Goal: Navigation & Orientation: Find specific page/section

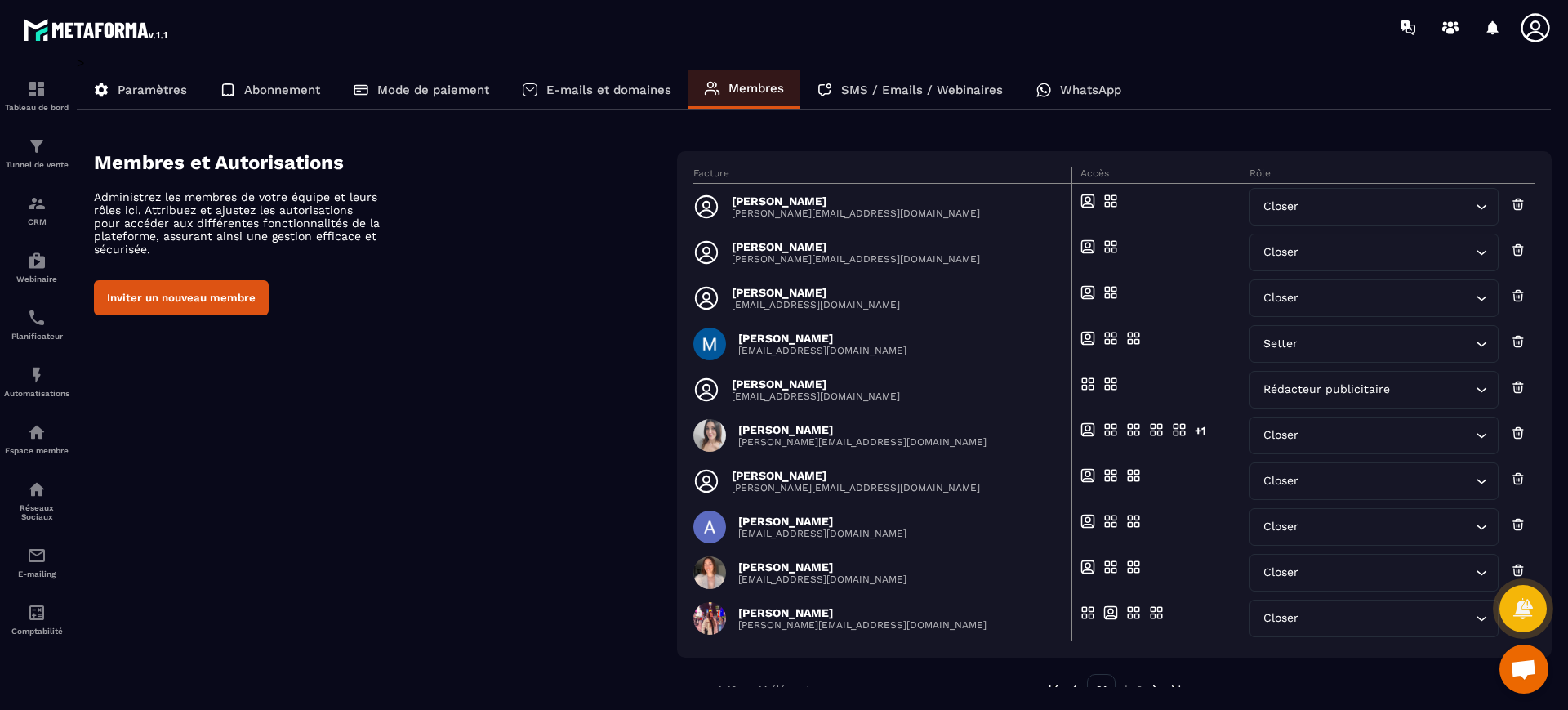
click at [1528, 27] on icon at bounding box center [1535, 28] width 33 height 33
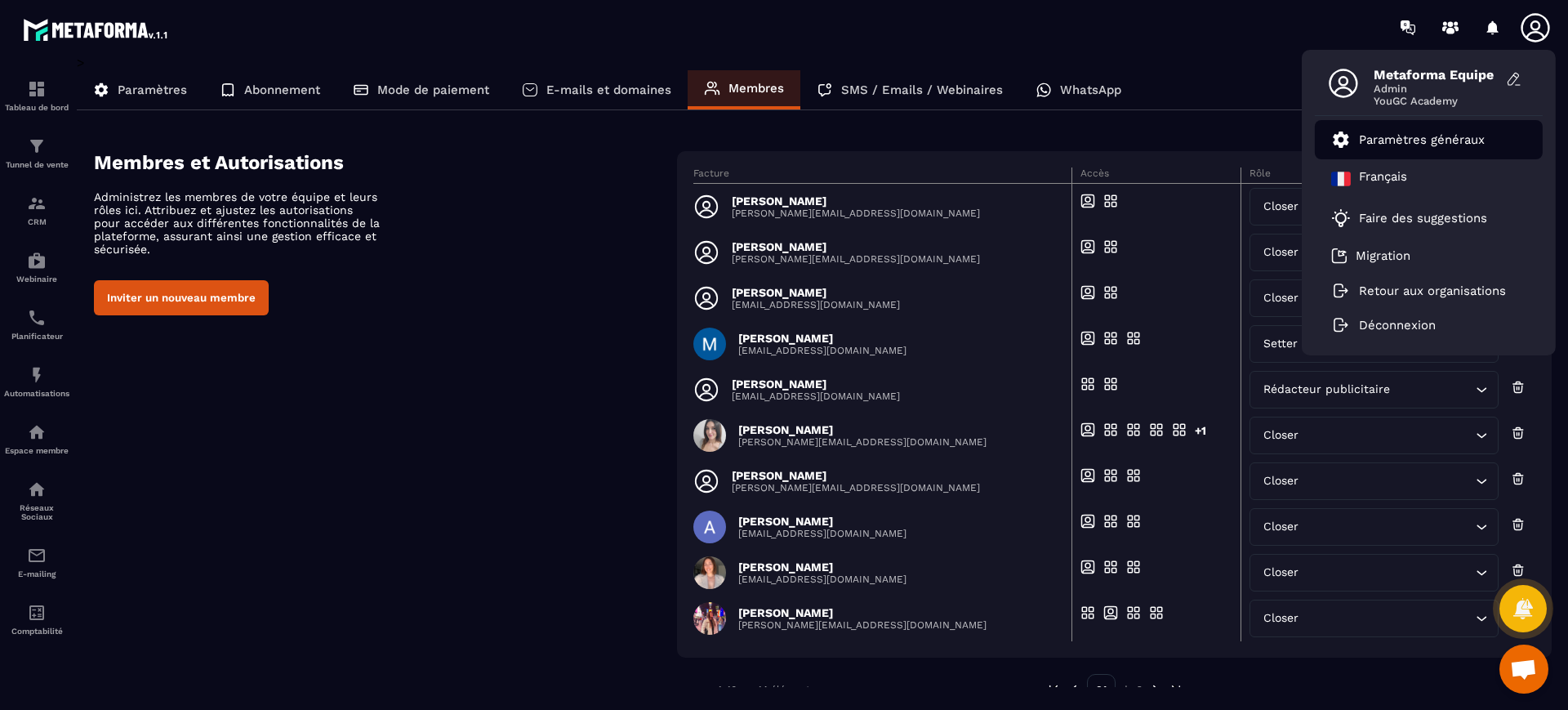
click at [1412, 135] on p "Paramètres généraux" at bounding box center [1422, 139] width 126 height 14
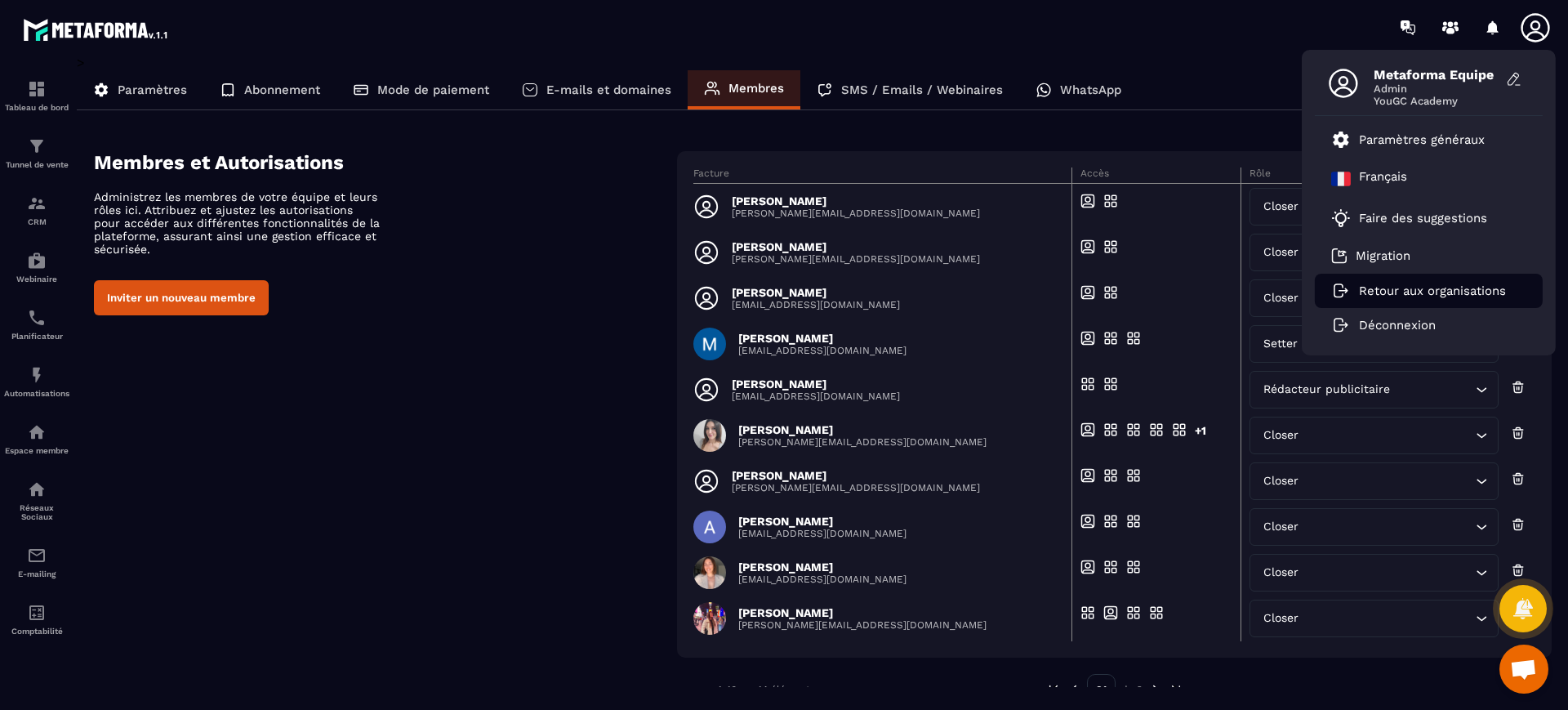
click at [1422, 297] on li "Retour aux organisations" at bounding box center [1428, 290] width 228 height 34
click at [1345, 275] on li "Retour aux organisations" at bounding box center [1428, 290] width 228 height 34
click at [1481, 294] on p "Retour aux organisations" at bounding box center [1433, 290] width 147 height 14
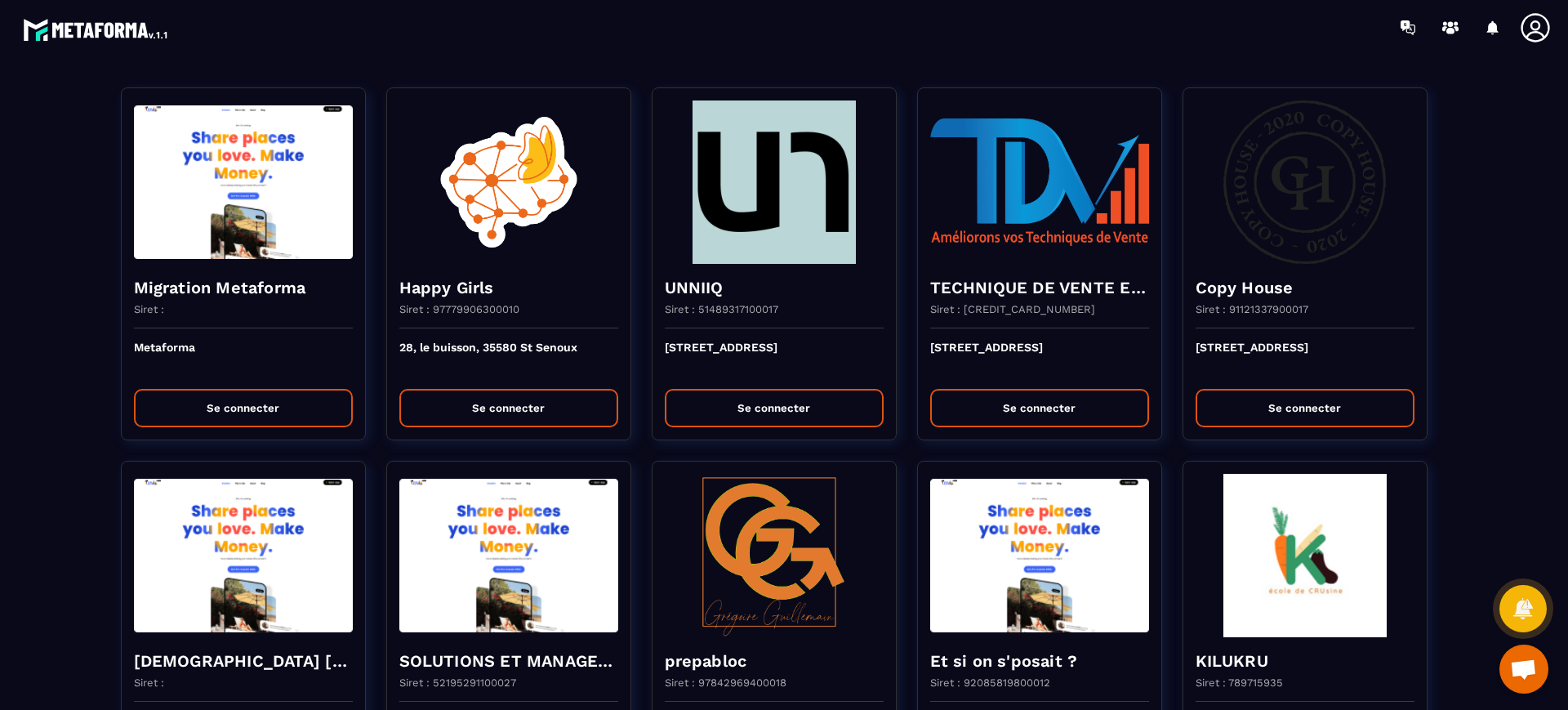
click at [651, 47] on div at bounding box center [880, 27] width 1376 height 55
click at [548, 42] on div at bounding box center [880, 27] width 1376 height 55
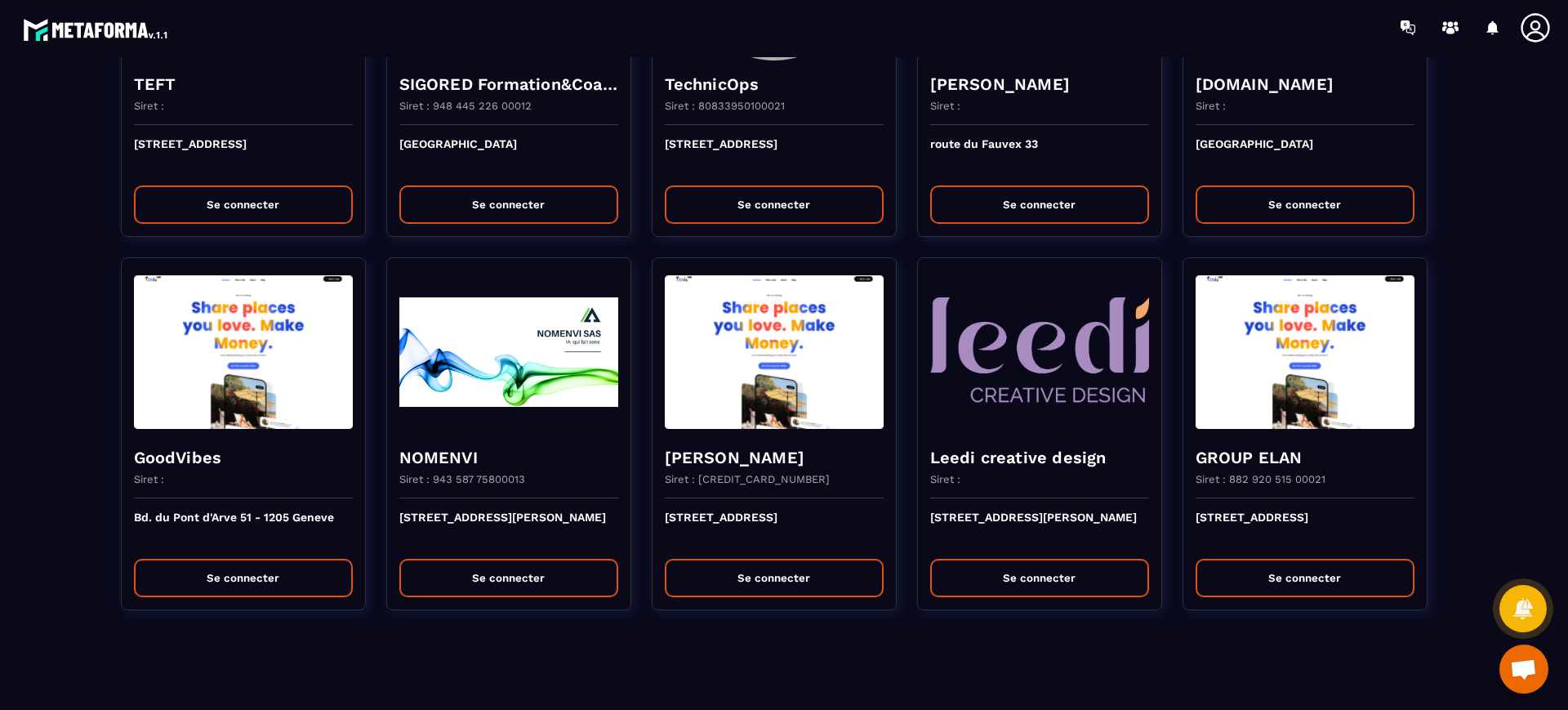
scroll to position [16, 0]
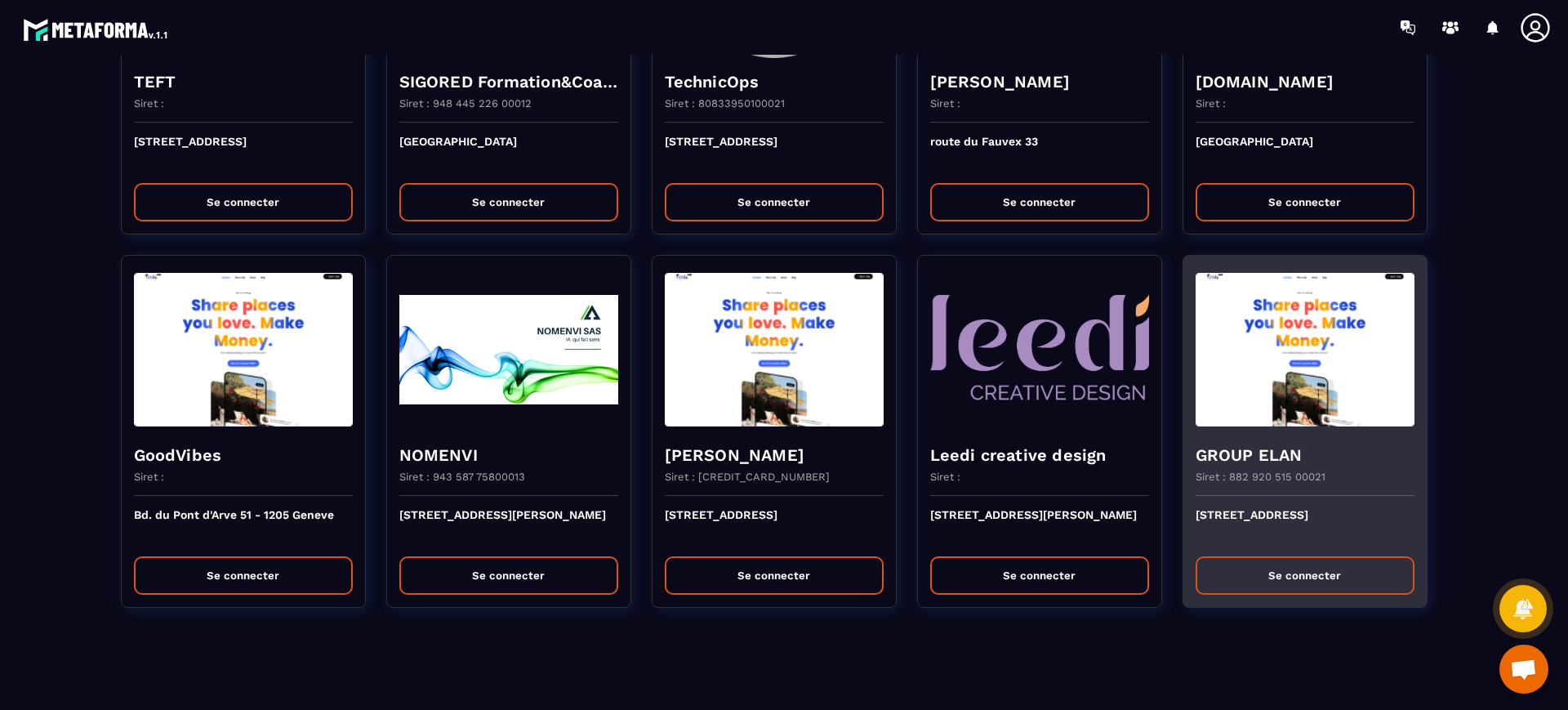
click at [1319, 575] on button "Se connecter" at bounding box center [1305, 575] width 219 height 39
